Goal: Information Seeking & Learning: Learn about a topic

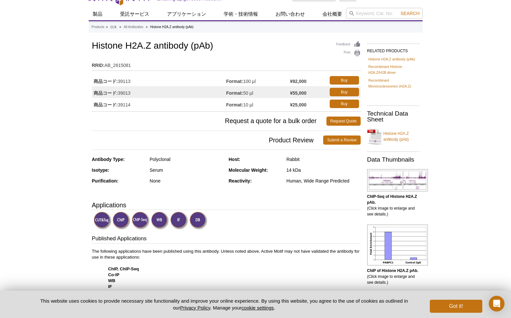
scroll to position [13, 0]
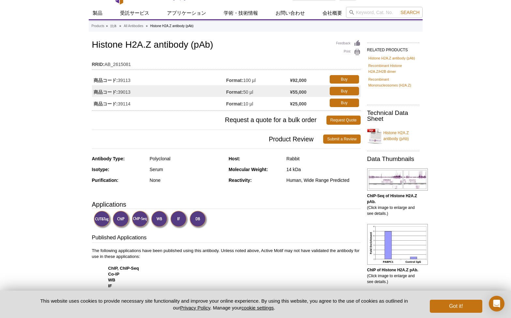
click at [159, 158] on div "Polyclonal" at bounding box center [187, 159] width 74 height 6
click at [158, 171] on div "Serum" at bounding box center [187, 169] width 74 height 6
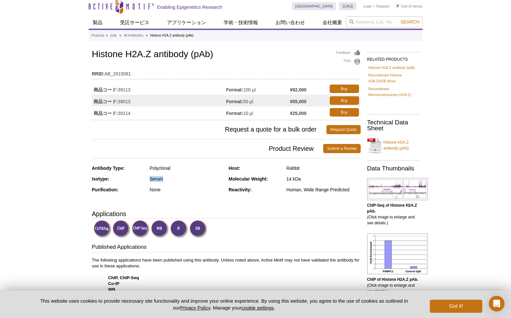
scroll to position [0, 0]
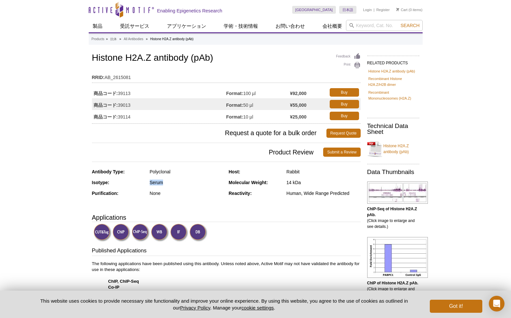
drag, startPoint x: 120, startPoint y: 94, endPoint x: 133, endPoint y: 94, distance: 12.7
click at [133, 94] on td "商品コード: 39113" at bounding box center [159, 92] width 134 height 12
click at [116, 93] on strong "商品コード:" at bounding box center [106, 93] width 24 height 6
drag, startPoint x: 116, startPoint y: 93, endPoint x: 130, endPoint y: 93, distance: 13.1
click at [130, 93] on td "商品コード: 39113" at bounding box center [159, 92] width 134 height 12
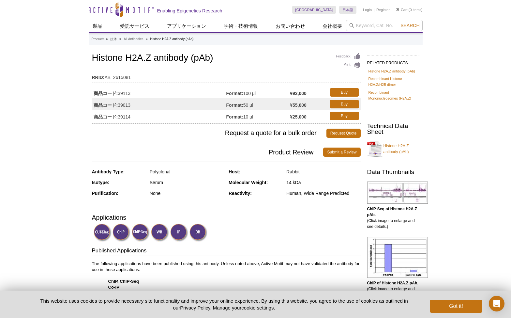
click at [129, 94] on td "商品コード: 39113" at bounding box center [159, 92] width 134 height 12
drag, startPoint x: 119, startPoint y: 106, endPoint x: 132, endPoint y: 105, distance: 12.4
click at [132, 105] on td "商品コード: 39013" at bounding box center [159, 104] width 134 height 12
drag, startPoint x: 120, startPoint y: 92, endPoint x: 134, endPoint y: 92, distance: 14.0
click at [134, 92] on td "商品コード: 39113" at bounding box center [159, 92] width 134 height 12
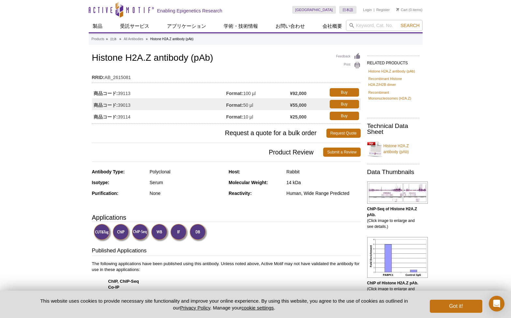
drag, startPoint x: 245, startPoint y: 93, endPoint x: 258, endPoint y: 93, distance: 12.7
click at [258, 93] on td "Format: 100 µl" at bounding box center [258, 92] width 64 height 12
